Goal: Information Seeking & Learning: Learn about a topic

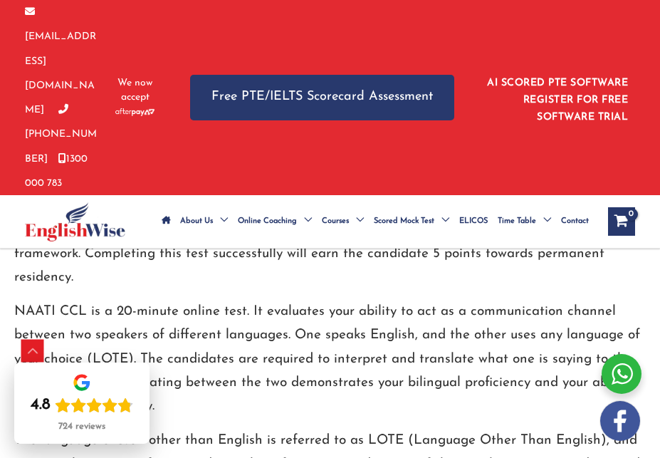
scroll to position [1617, 0]
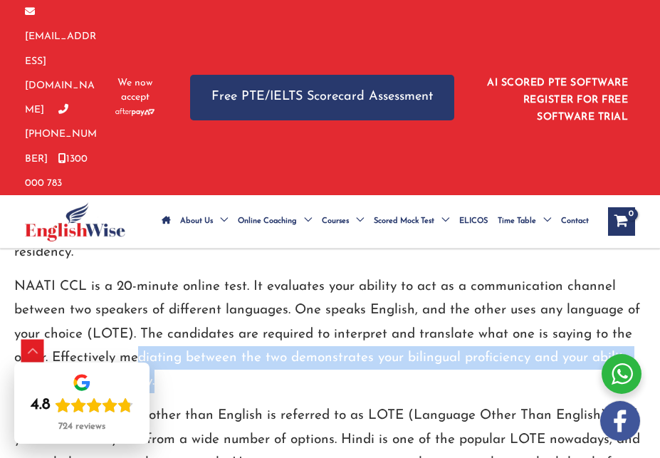
drag, startPoint x: 138, startPoint y: 281, endPoint x: 517, endPoint y: 304, distance: 379.7
click at [517, 304] on p "NAATI CCL is a 20-minute online test. It evaluates your ability to act as a com…" at bounding box center [330, 334] width 632 height 118
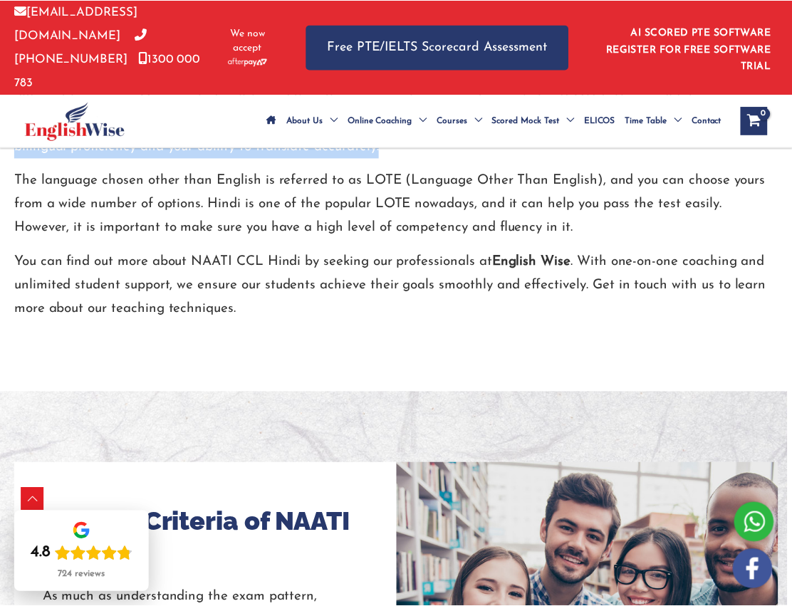
scroll to position [928, 0]
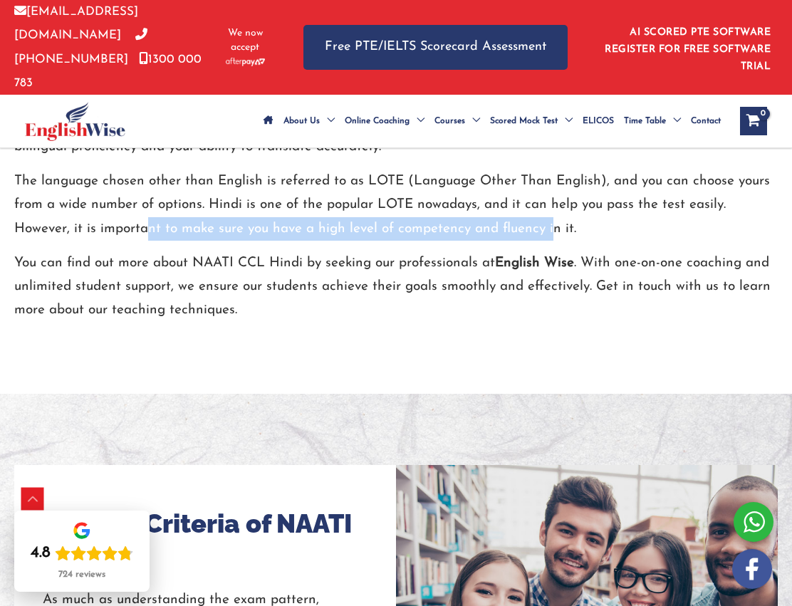
drag, startPoint x: 147, startPoint y: 202, endPoint x: 552, endPoint y: 202, distance: 405.4
click at [552, 202] on p "The language chosen other than English is referred to as LOTE (Language Other T…" at bounding box center [396, 205] width 764 height 71
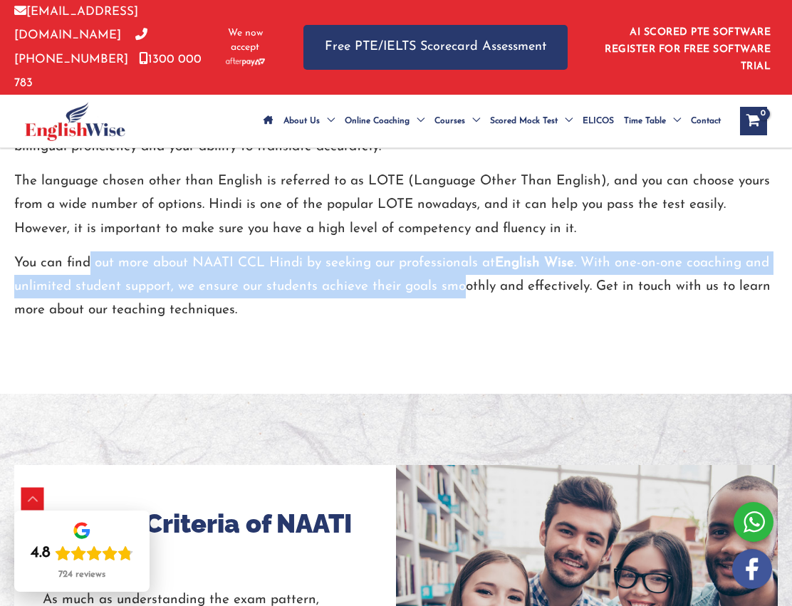
drag, startPoint x: 87, startPoint y: 229, endPoint x: 464, endPoint y: 262, distance: 378.3
click at [464, 262] on p "You can find out more about NAATI CCL Hindi by seeking our professionals at Eng…" at bounding box center [396, 286] width 764 height 71
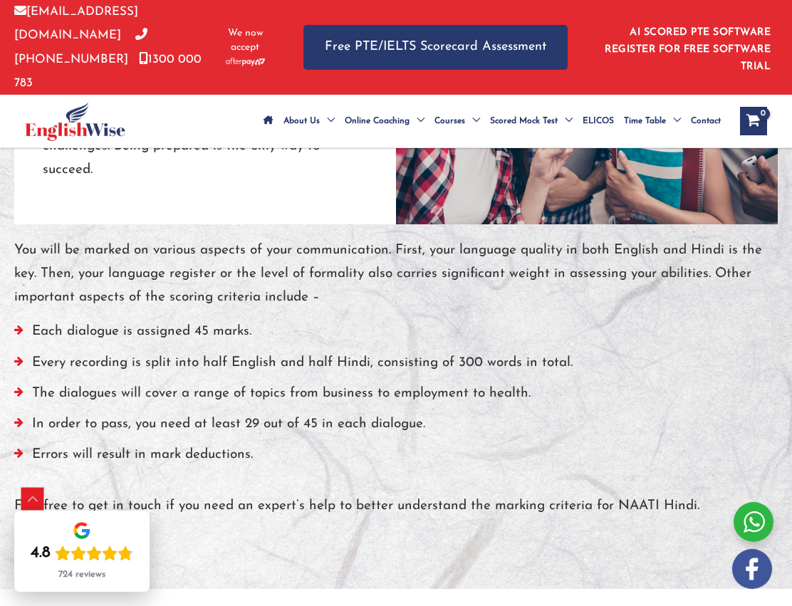
scroll to position [1498, 0]
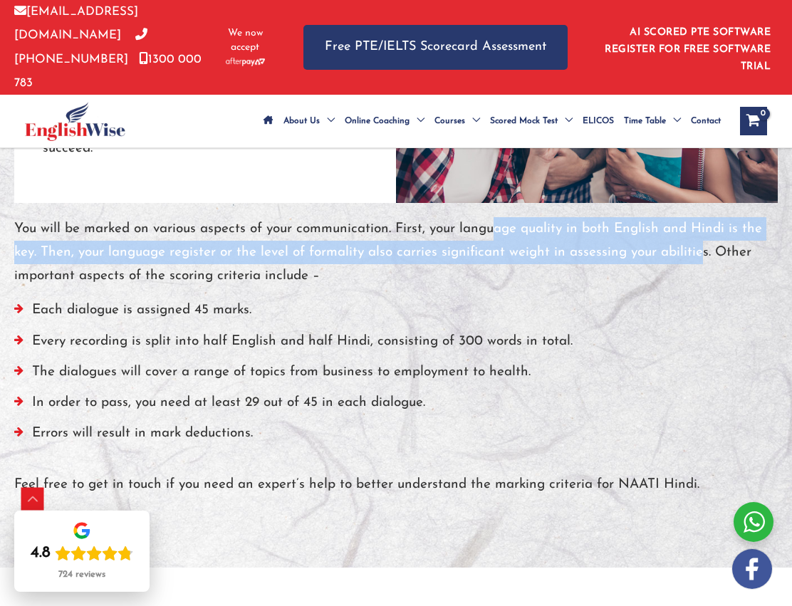
drag, startPoint x: 491, startPoint y: 209, endPoint x: 700, endPoint y: 227, distance: 210.3
click at [660, 227] on p "You will be marked on various aspects of your communication. First, your langua…" at bounding box center [396, 252] width 764 height 71
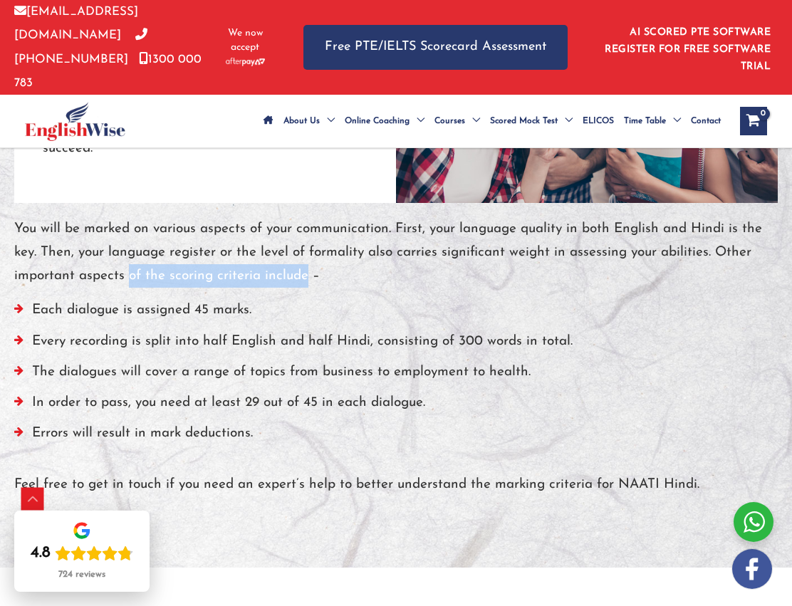
drag, startPoint x: 126, startPoint y: 253, endPoint x: 306, endPoint y: 254, distance: 179.5
click at [306, 254] on p "You will be marked on various aspects of your communication. First, your langua…" at bounding box center [396, 252] width 764 height 71
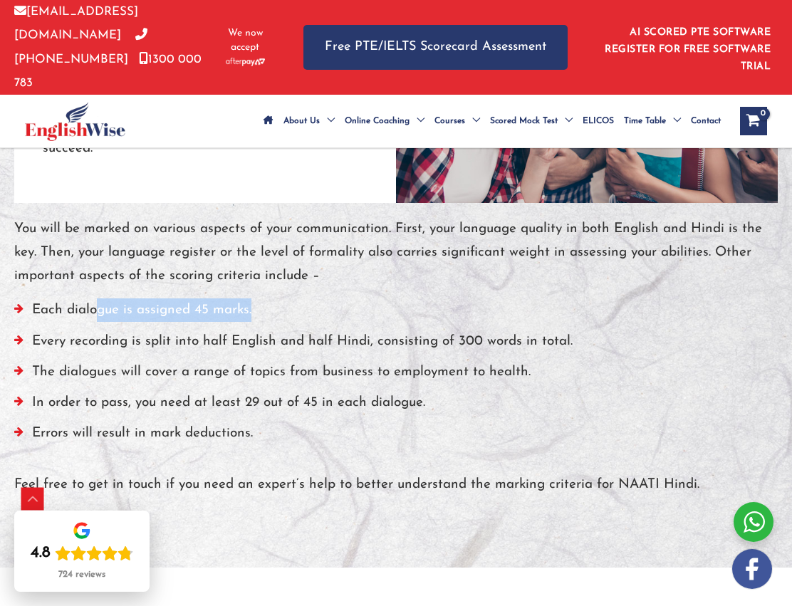
drag, startPoint x: 97, startPoint y: 286, endPoint x: 279, endPoint y: 284, distance: 182.4
click at [279, 299] on li "Each dialogue is assigned 45 marks." at bounding box center [396, 314] width 764 height 31
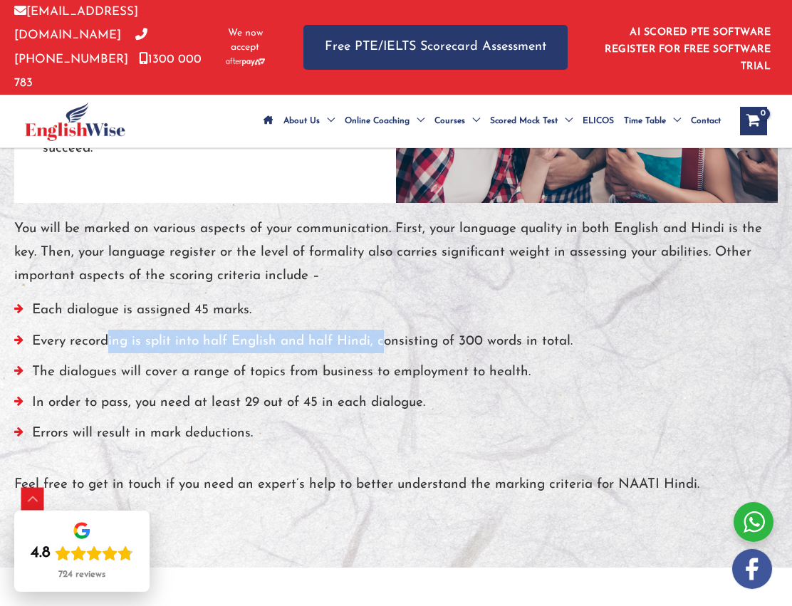
drag, startPoint x: 115, startPoint y: 318, endPoint x: 383, endPoint y: 318, distance: 267.2
click at [383, 330] on li "Every recording is split into half English and half Hindi, consisting of 300 wo…" at bounding box center [396, 345] width 764 height 31
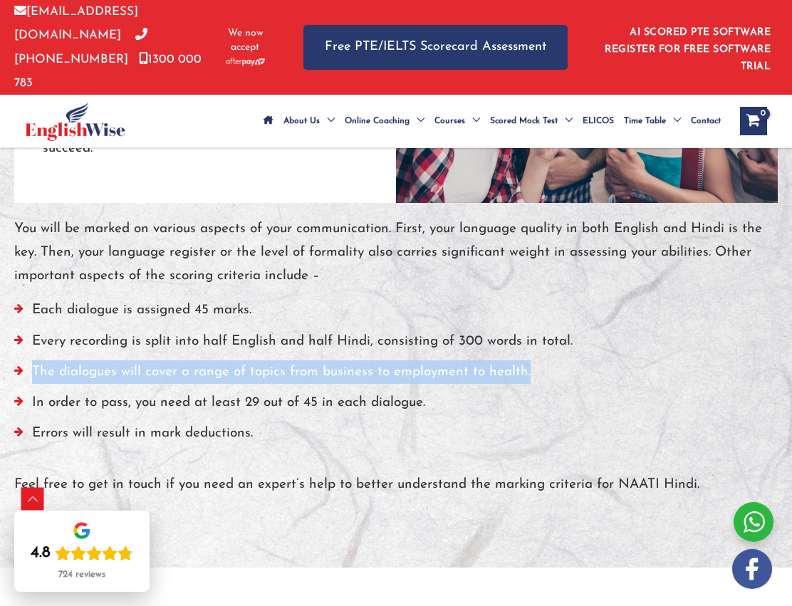
drag, startPoint x: 33, startPoint y: 344, endPoint x: 555, endPoint y: 352, distance: 521.6
click at [555, 360] on li "The dialogues will cover a range of topics from business to employment to healt…" at bounding box center [396, 375] width 764 height 31
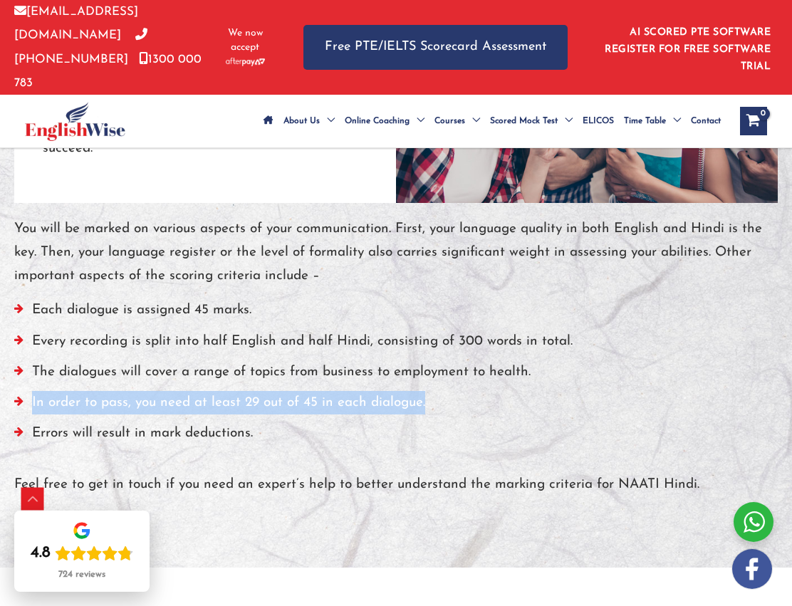
drag, startPoint x: 24, startPoint y: 375, endPoint x: 427, endPoint y: 380, distance: 402.5
click at [427, 391] on li "In order to pass, you need at least 29 out of 45 in each dialogue." at bounding box center [396, 406] width 764 height 31
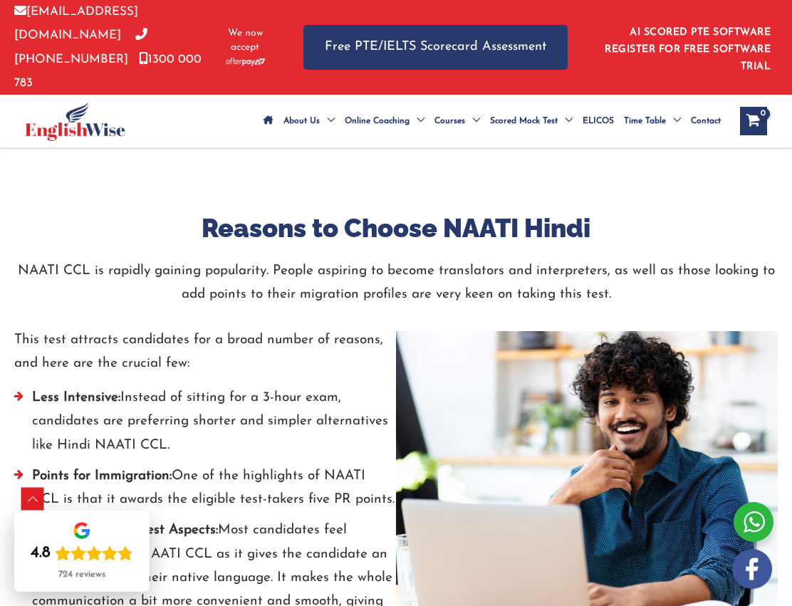
scroll to position [1996, 0]
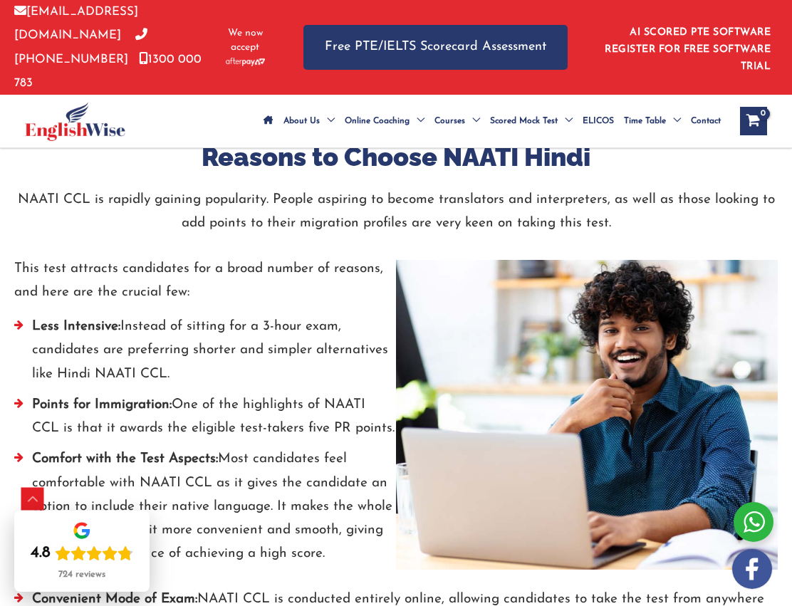
drag, startPoint x: 57, startPoint y: 323, endPoint x: 351, endPoint y: 341, distance: 294.1
click at [351, 341] on li "Less Intensive: Instead of sitting for a 3-hour exam, candidates are preferring…" at bounding box center [205, 354] width 382 height 78
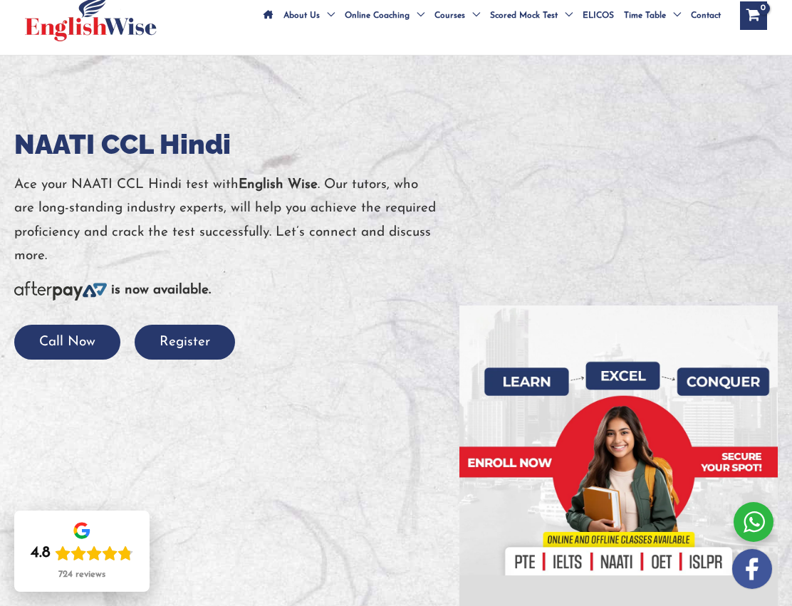
scroll to position [0, 0]
